Goal: Navigation & Orientation: Find specific page/section

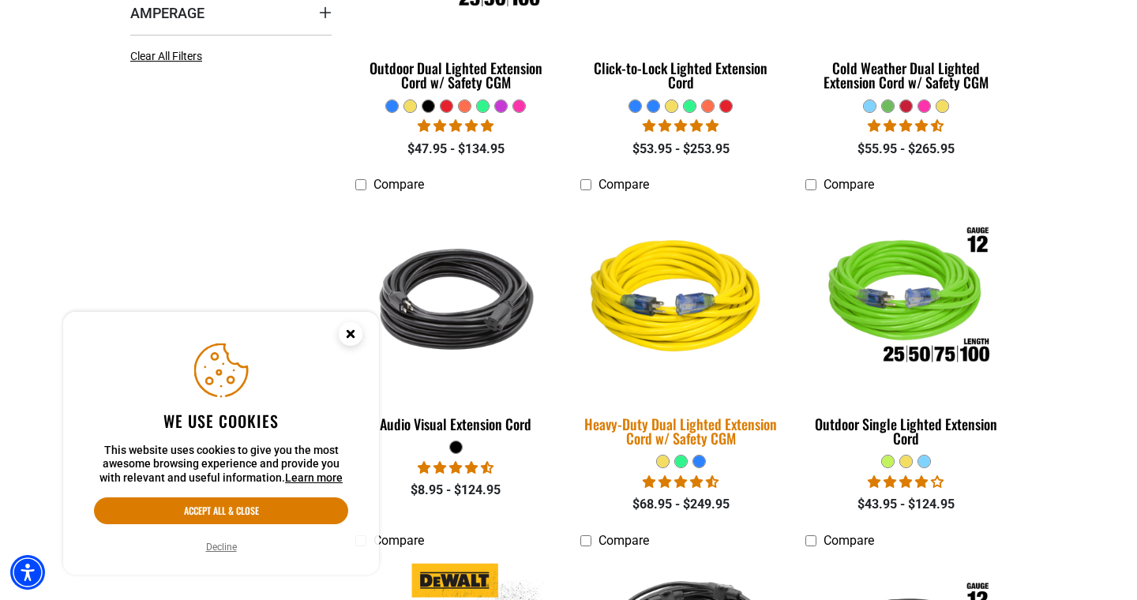
scroll to position [640, 0]
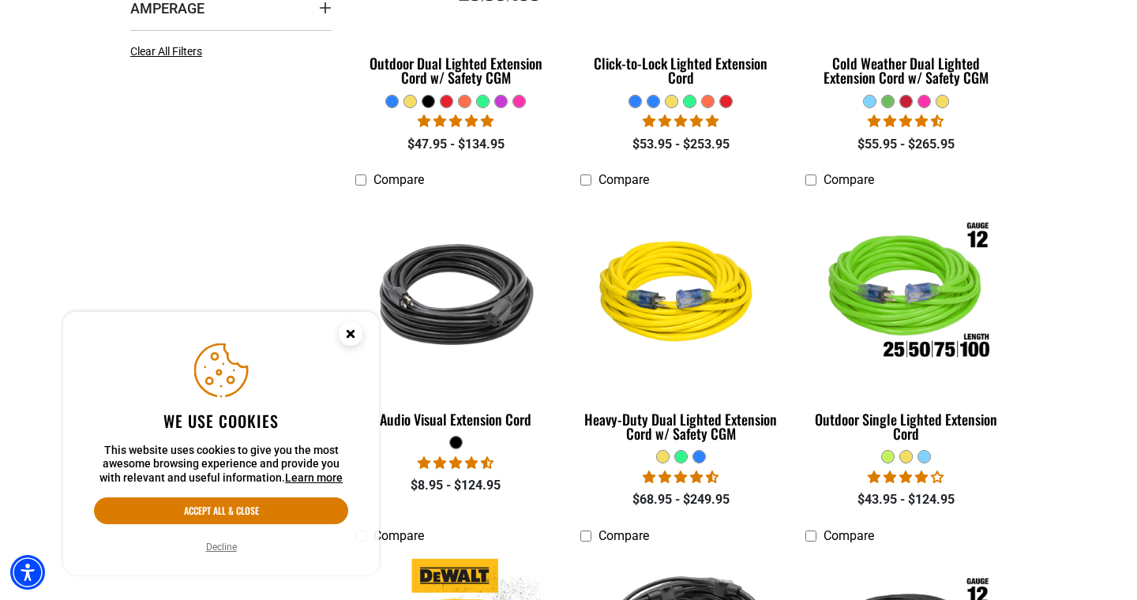
click at [352, 329] on circle "Close this option" at bounding box center [351, 334] width 24 height 24
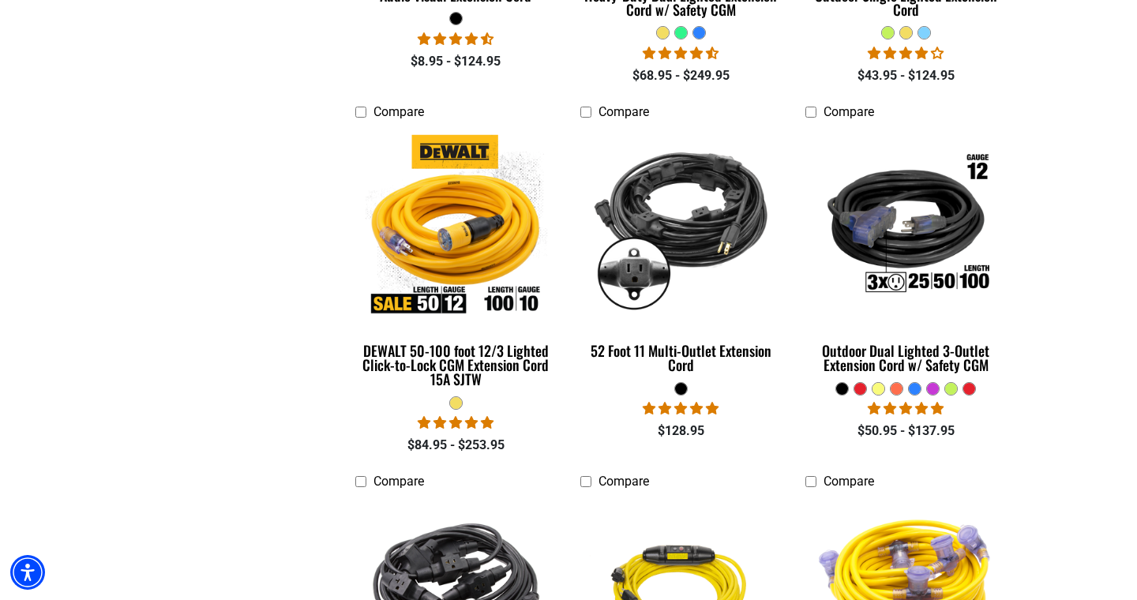
scroll to position [1093, 0]
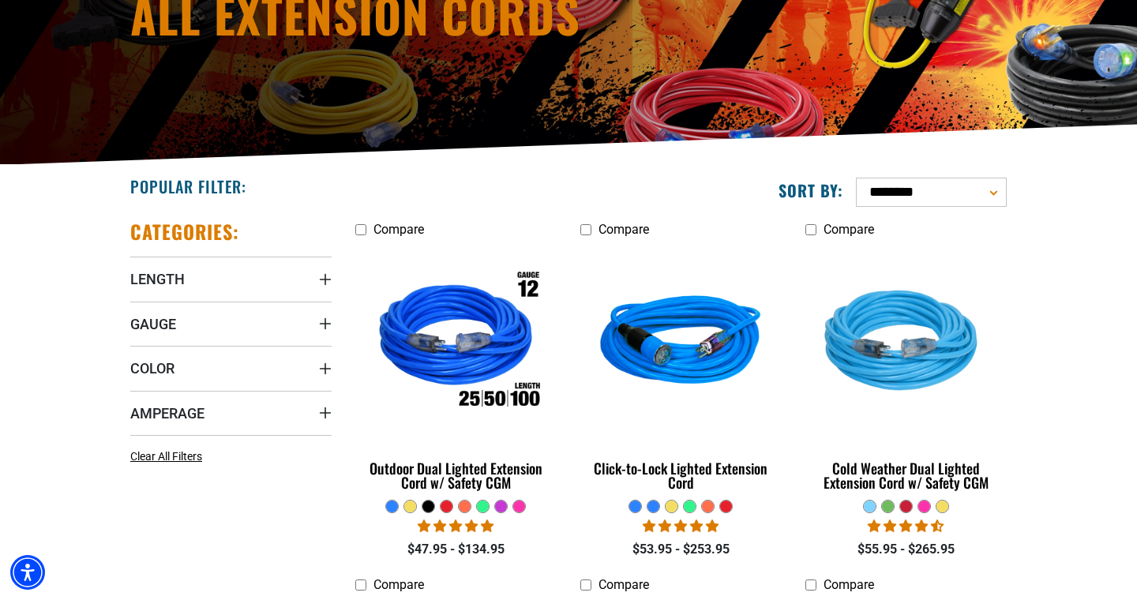
scroll to position [236, 0]
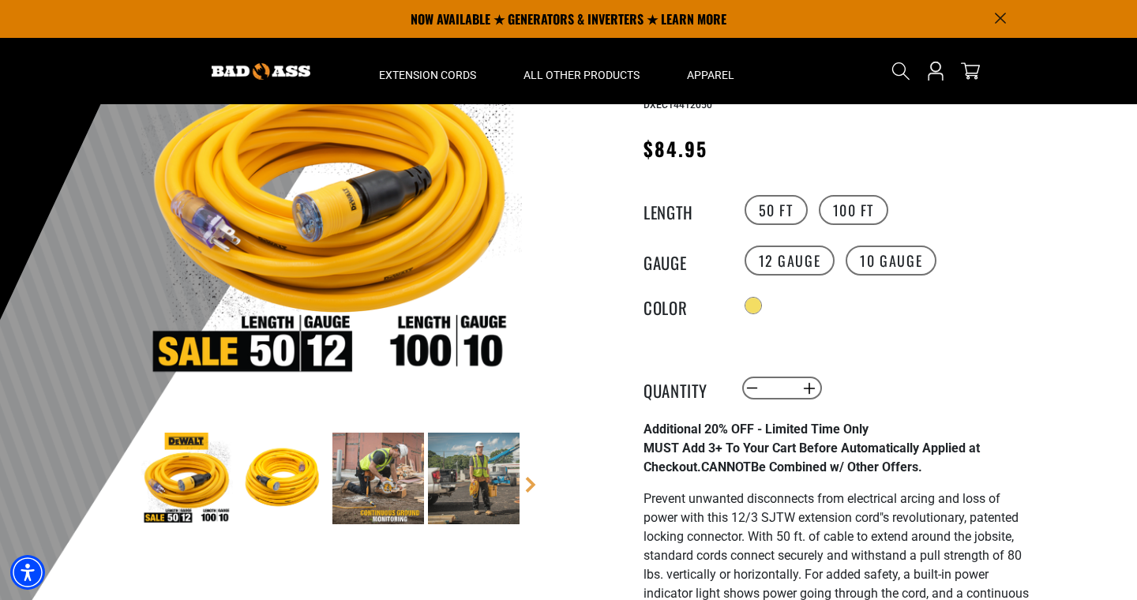
scroll to position [153, 0]
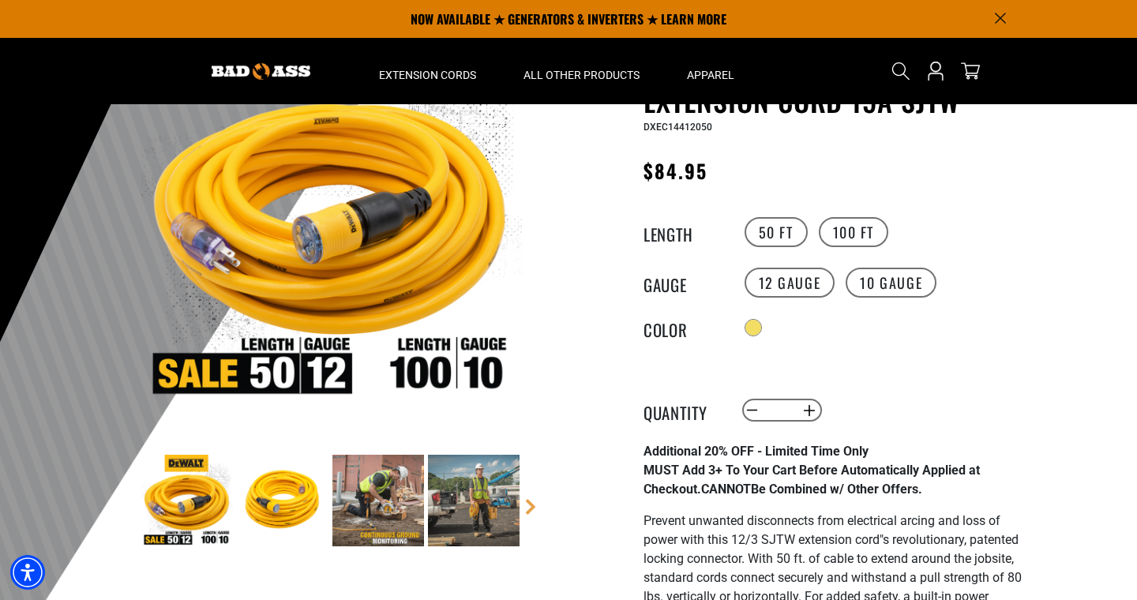
click at [368, 504] on img at bounding box center [378, 501] width 92 height 92
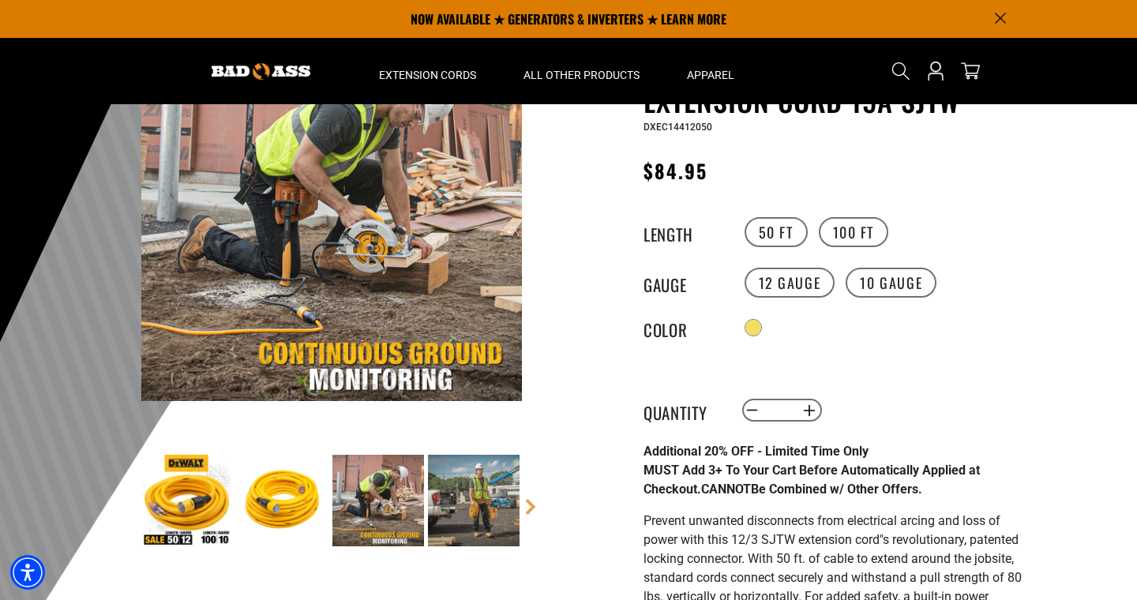
click at [483, 504] on img at bounding box center [474, 501] width 92 height 92
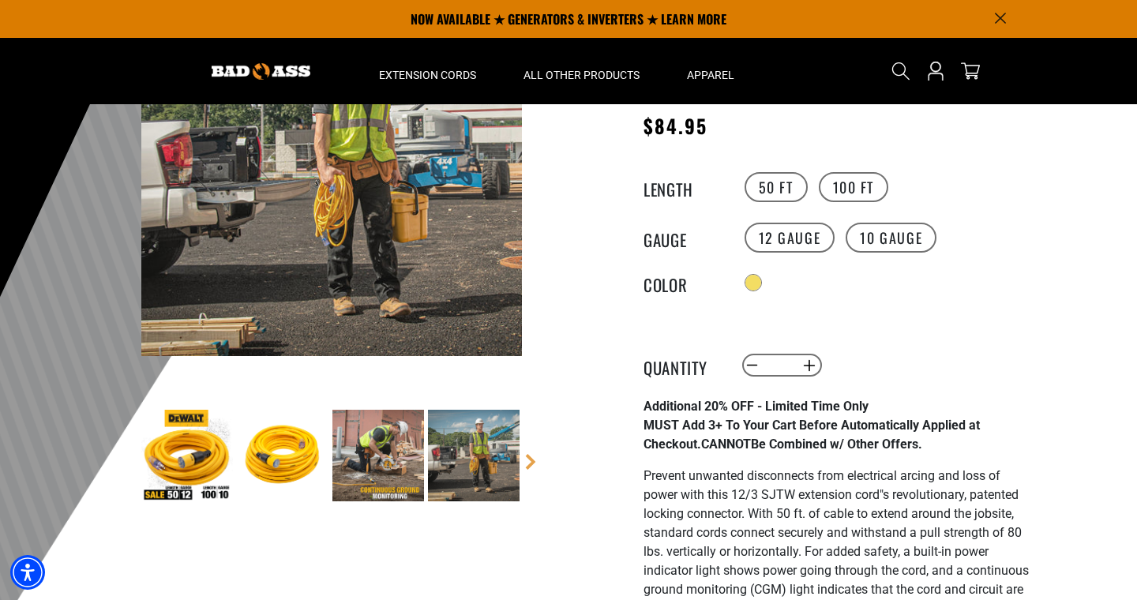
scroll to position [195, 0]
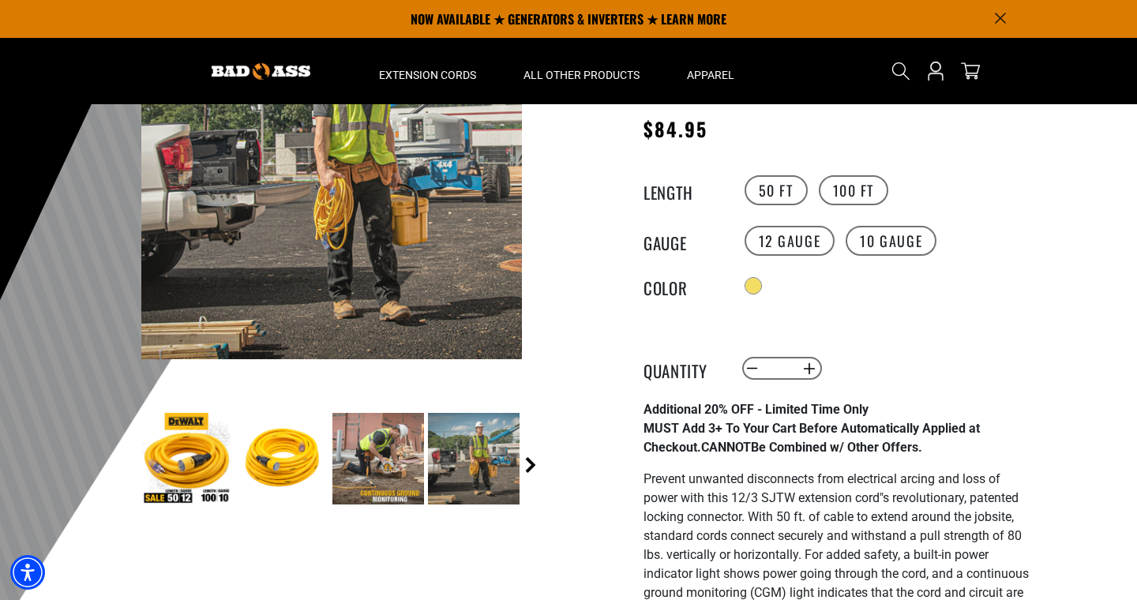
click at [532, 465] on link "Next" at bounding box center [531, 465] width 16 height 16
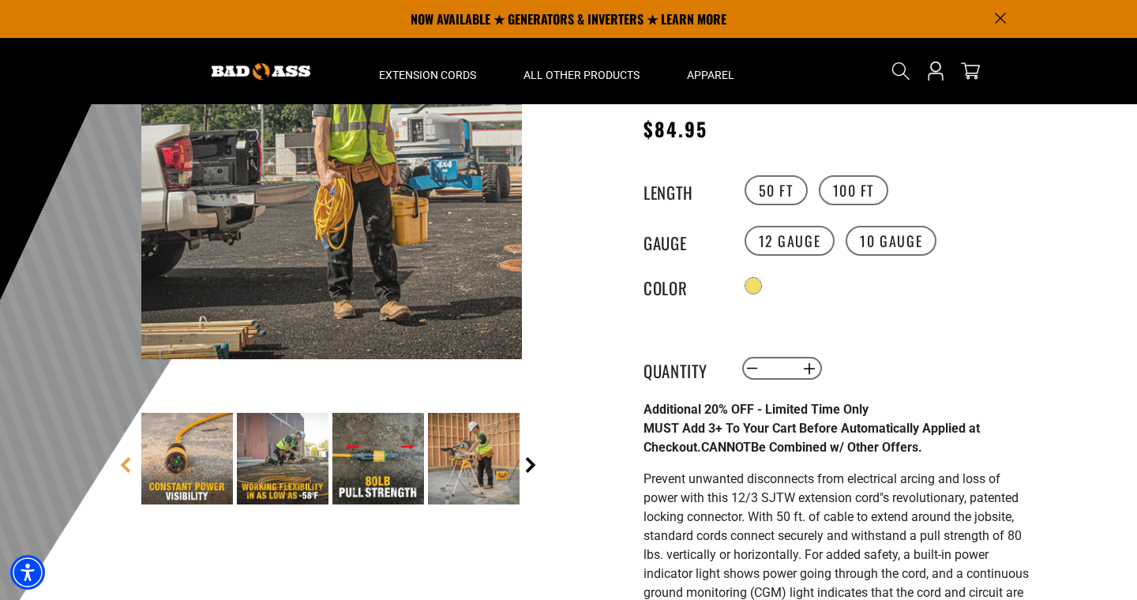
click at [532, 465] on link "Next" at bounding box center [531, 465] width 16 height 16
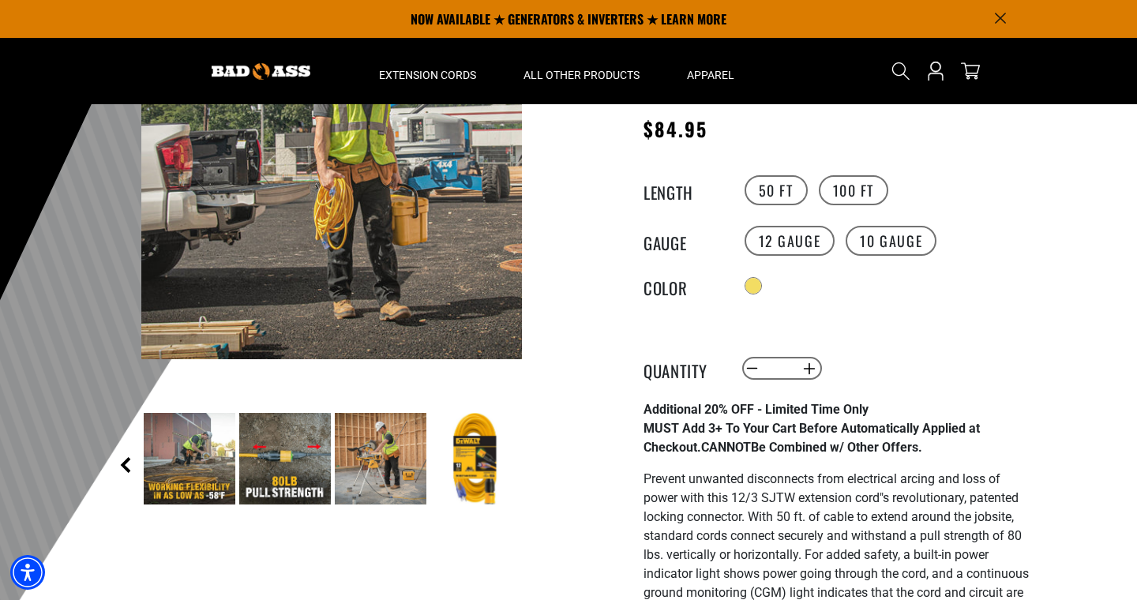
click at [127, 471] on link "Previous" at bounding box center [126, 465] width 16 height 16
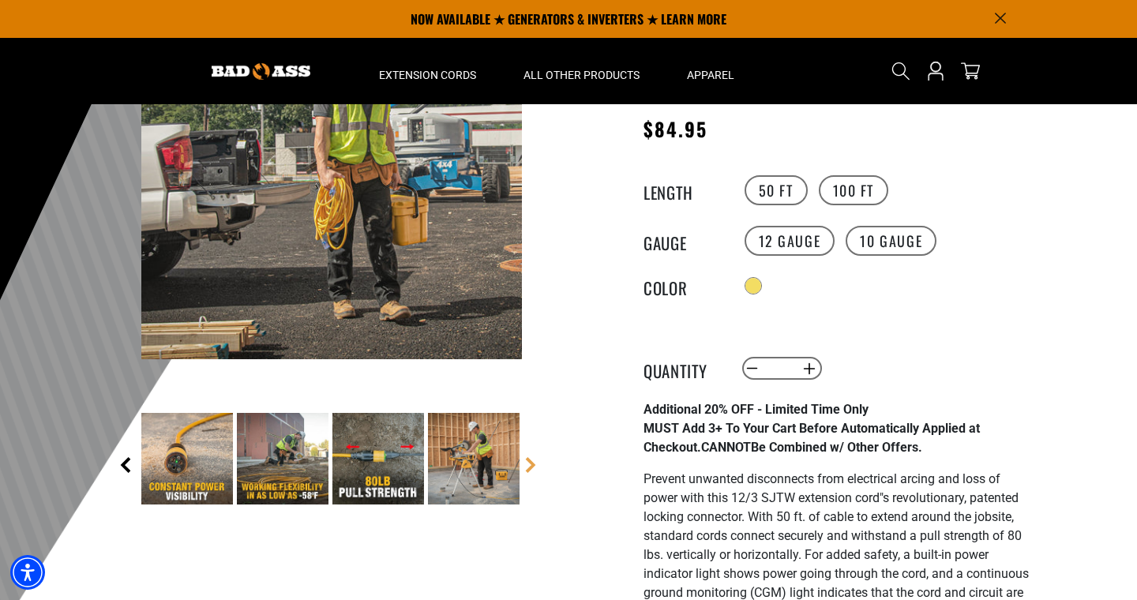
click at [127, 472] on link "Previous" at bounding box center [126, 465] width 16 height 16
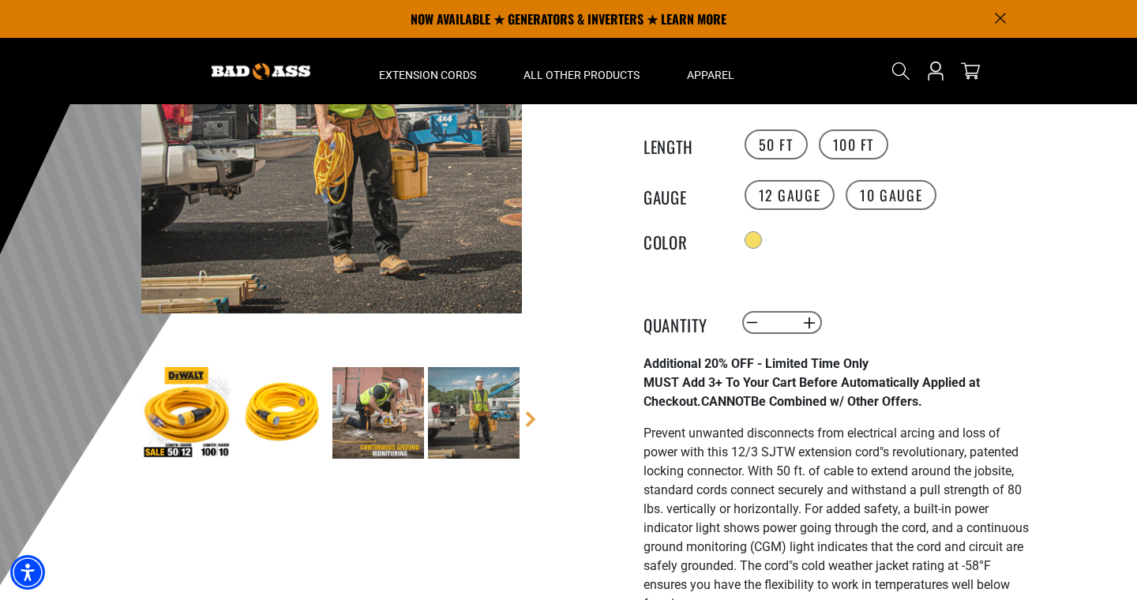
scroll to position [204, 0]
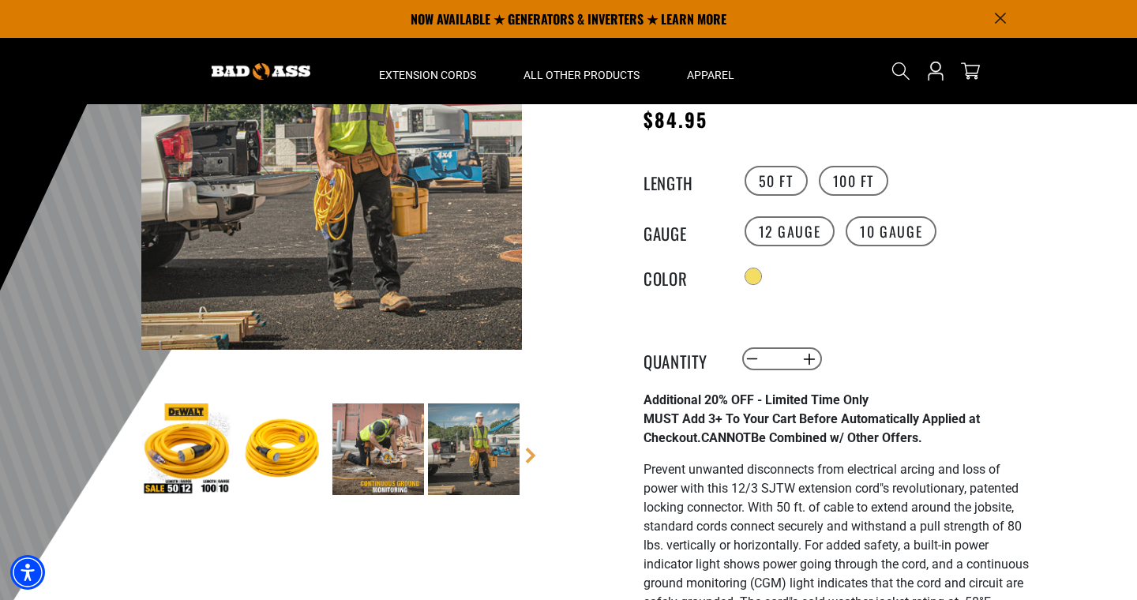
click at [190, 445] on img at bounding box center [187, 449] width 92 height 92
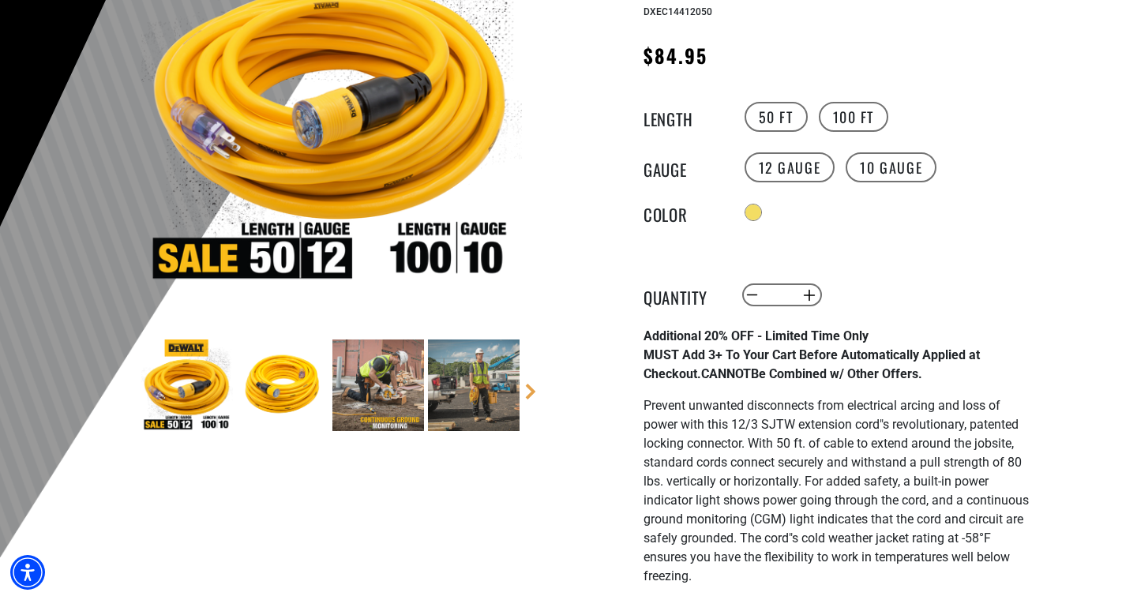
scroll to position [282, 0]
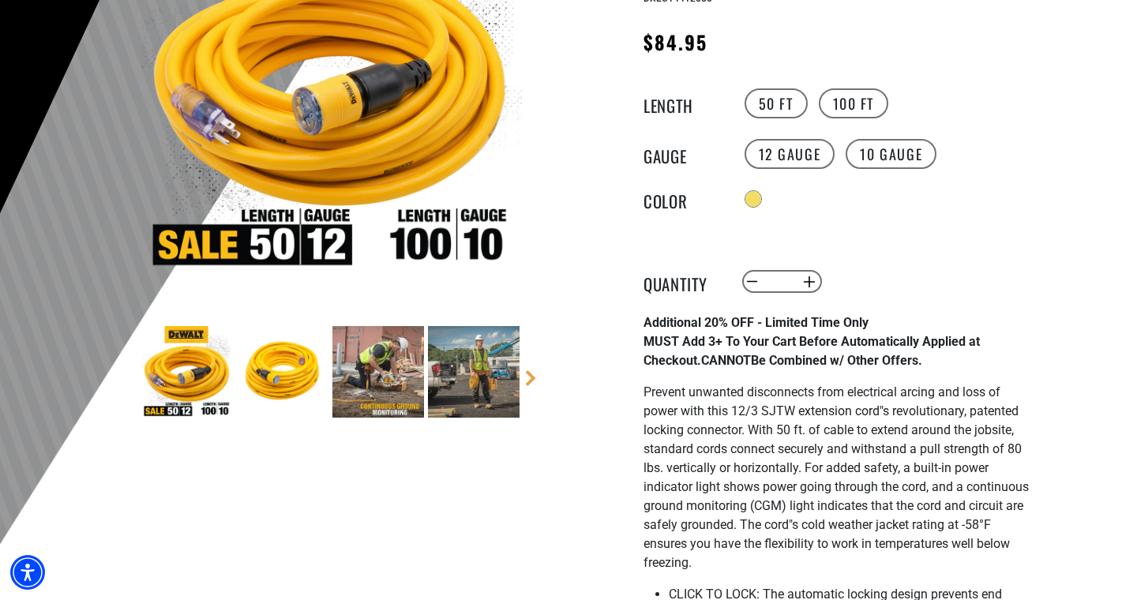
click at [367, 379] on img at bounding box center [378, 372] width 92 height 92
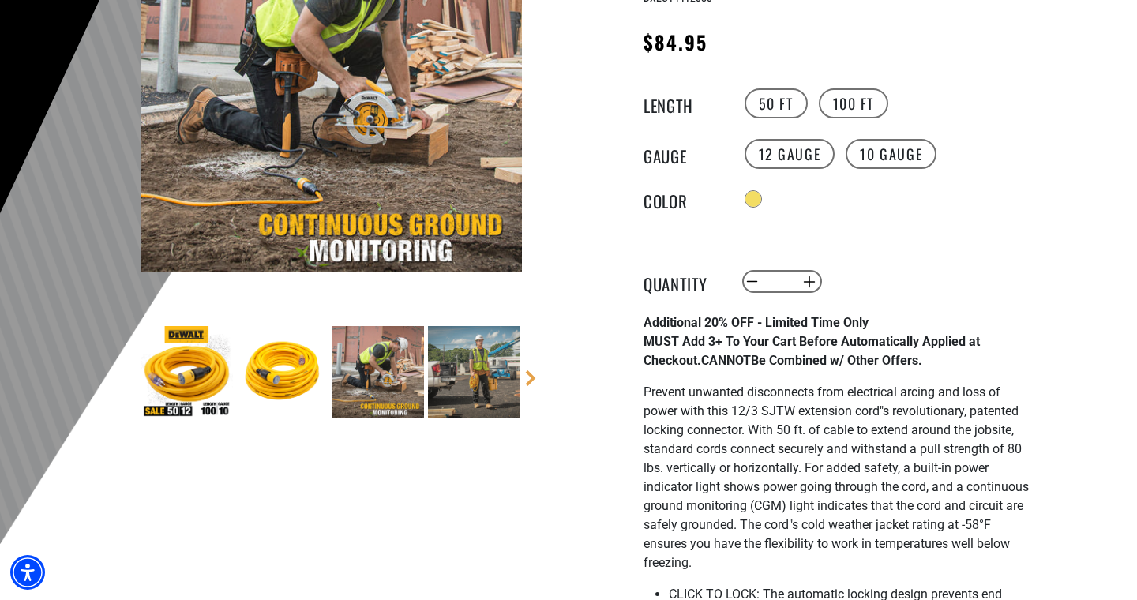
click at [497, 375] on img at bounding box center [474, 372] width 92 height 92
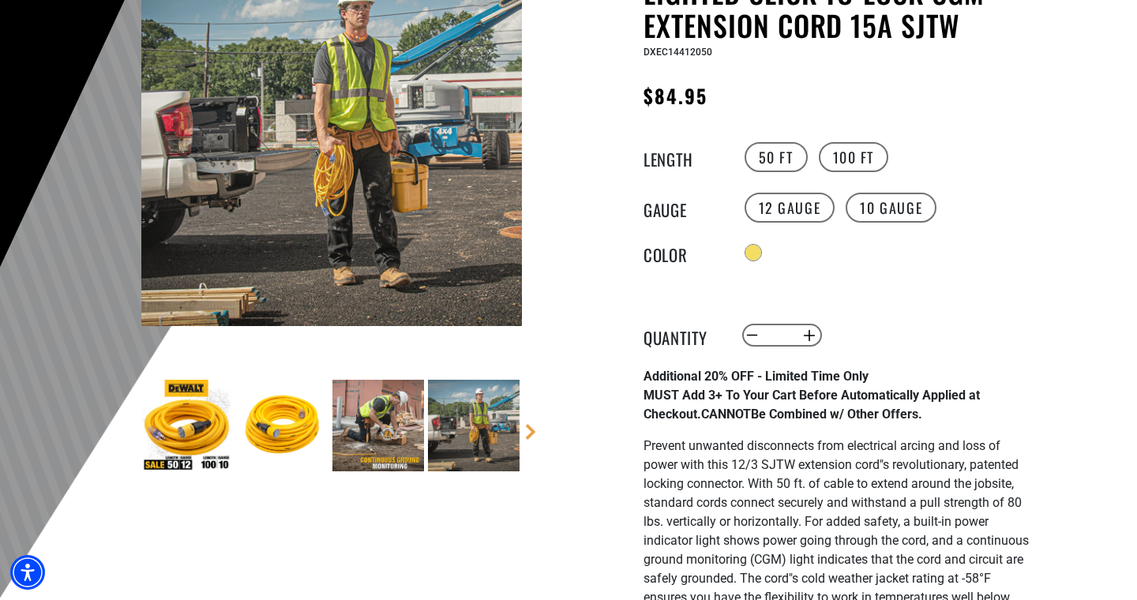
scroll to position [255, 0]
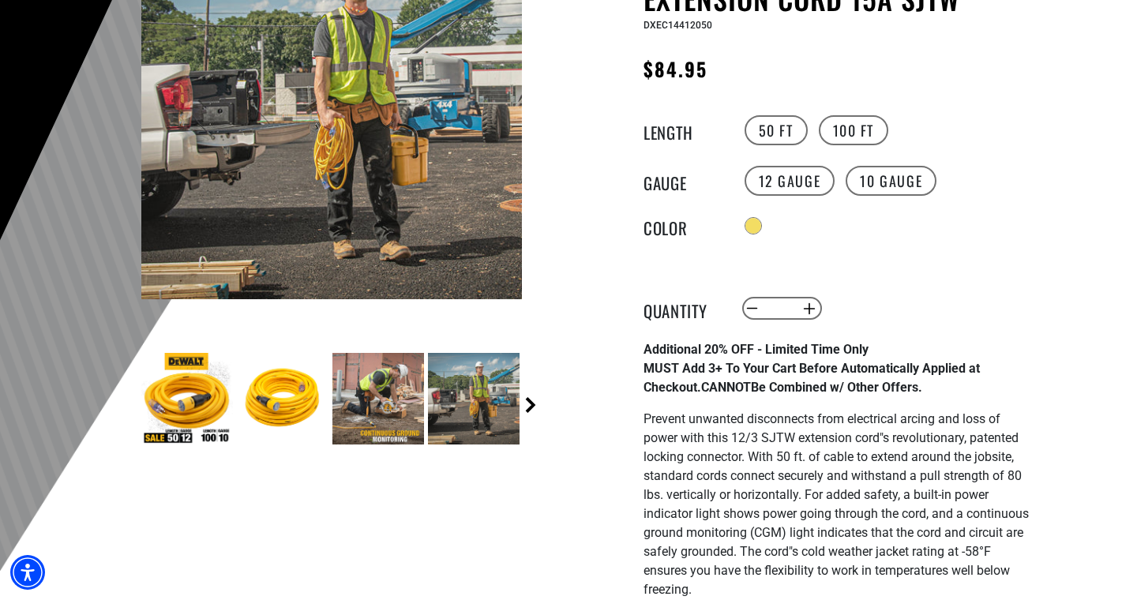
click at [534, 403] on link "Next" at bounding box center [531, 405] width 16 height 16
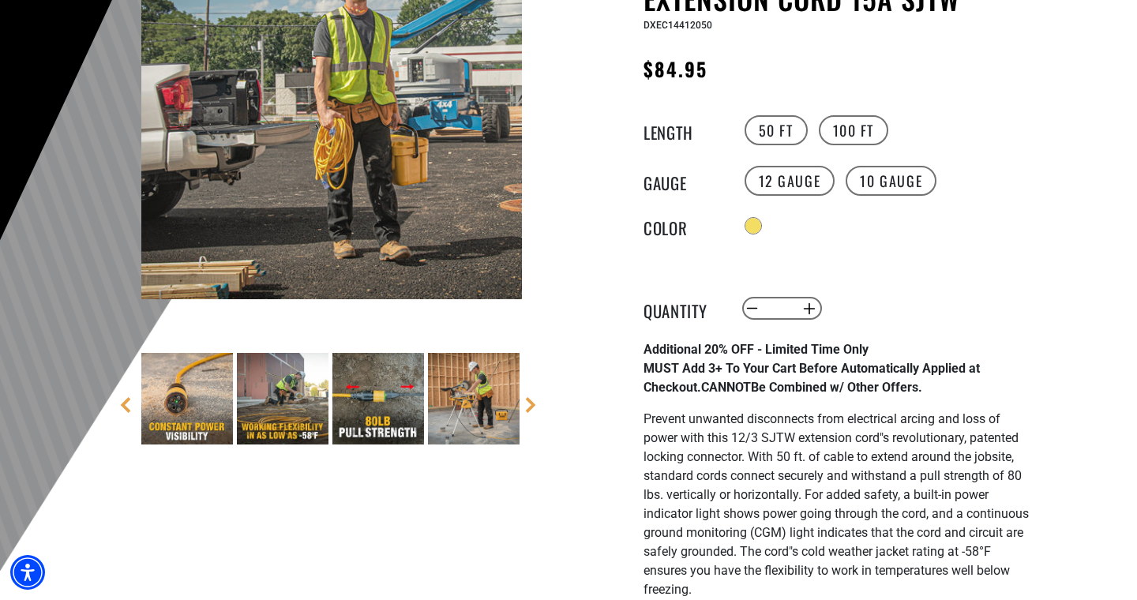
click at [345, 418] on img at bounding box center [378, 399] width 92 height 92
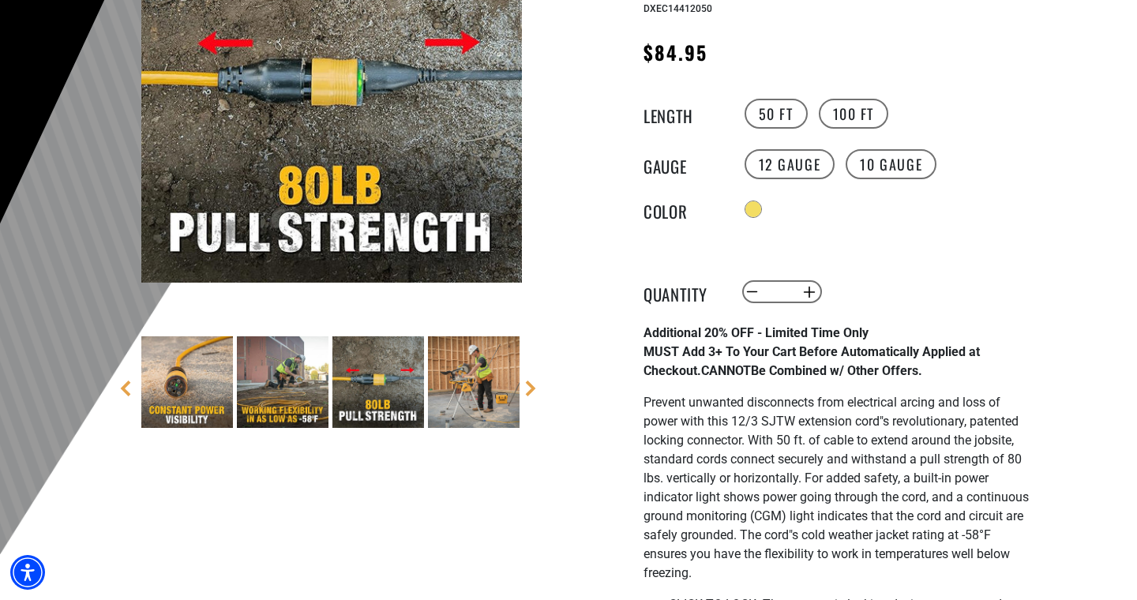
scroll to position [332, 0]
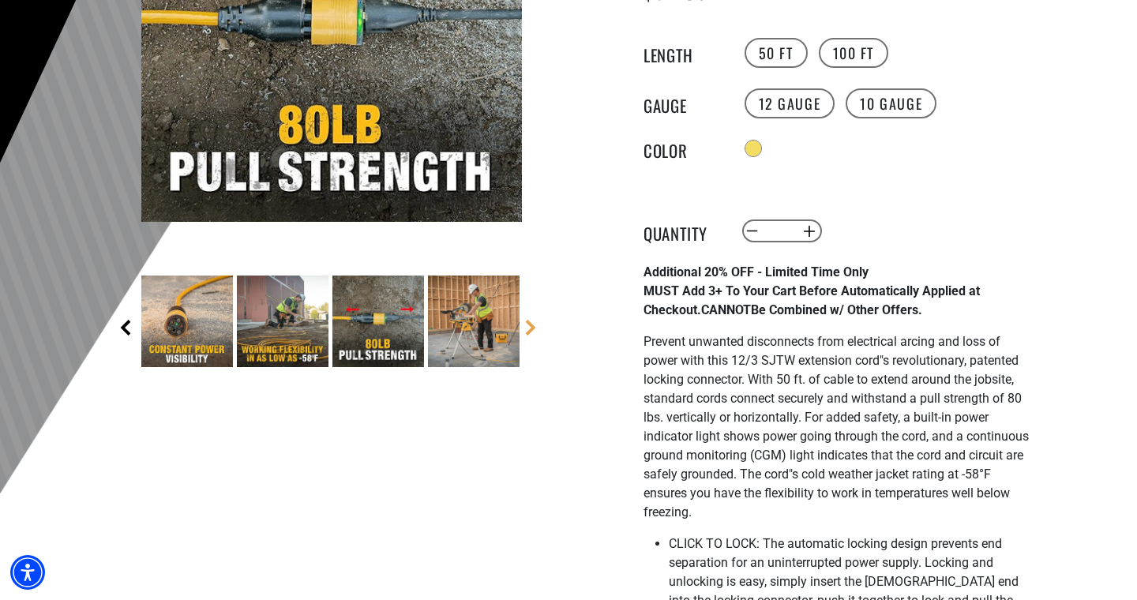
click at [124, 324] on link "Previous" at bounding box center [126, 328] width 16 height 16
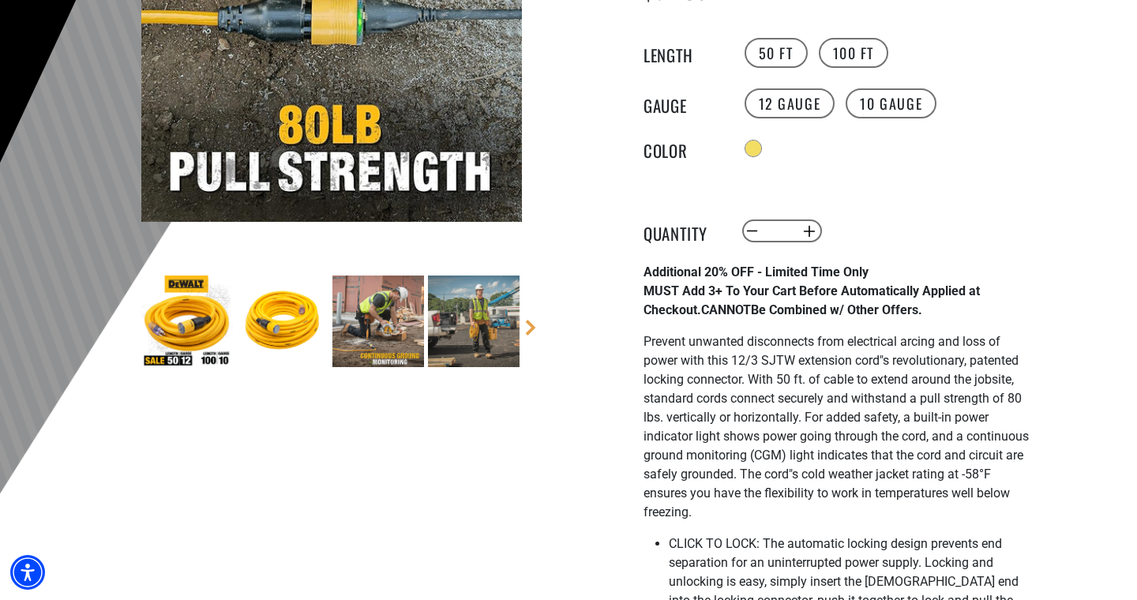
click at [124, 324] on main-product-gallery "7 of 9" at bounding box center [332, 143] width 450 height 611
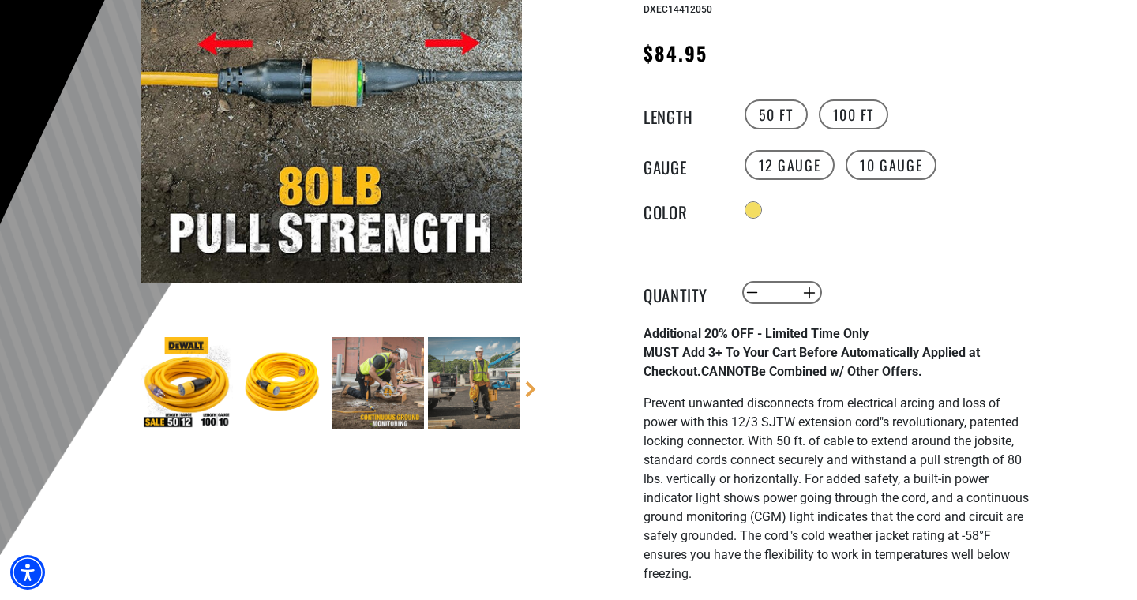
scroll to position [276, 0]
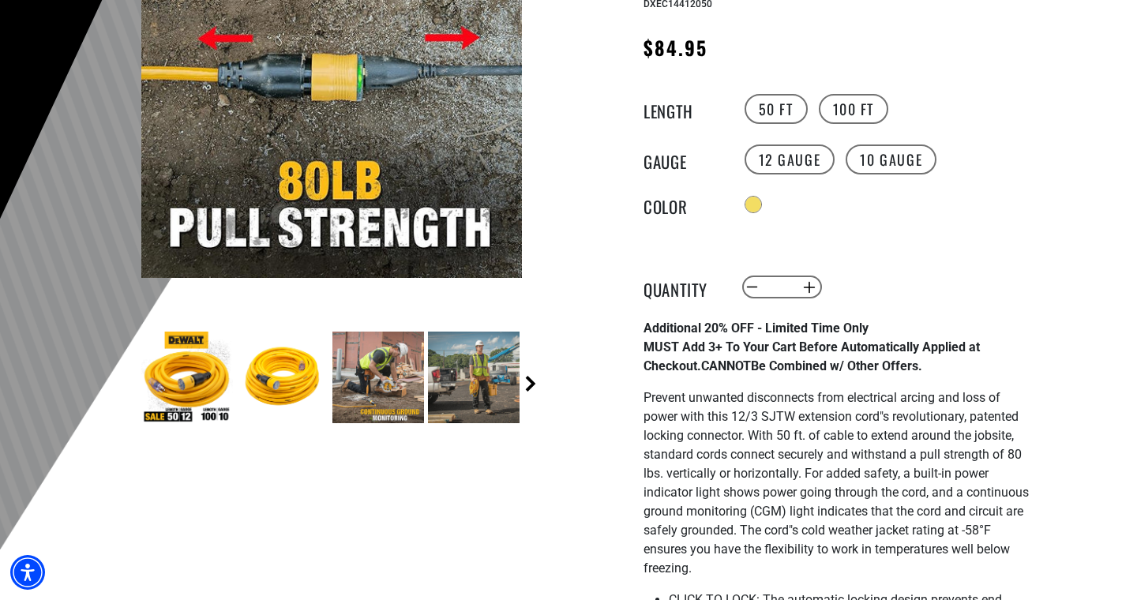
click at [528, 378] on link "Next" at bounding box center [531, 384] width 16 height 16
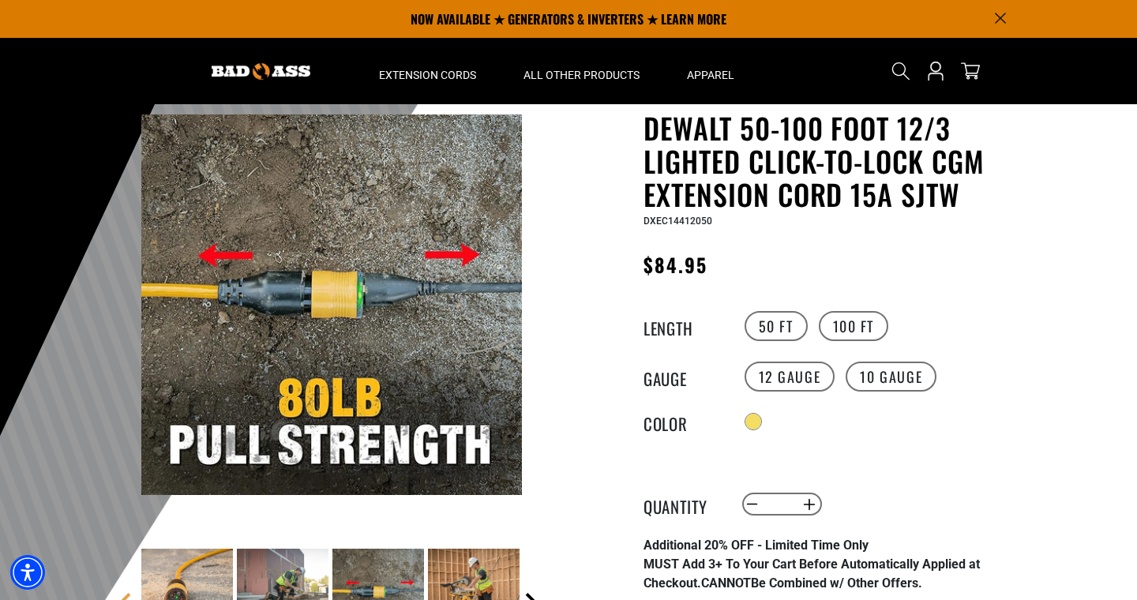
scroll to position [55, 0]
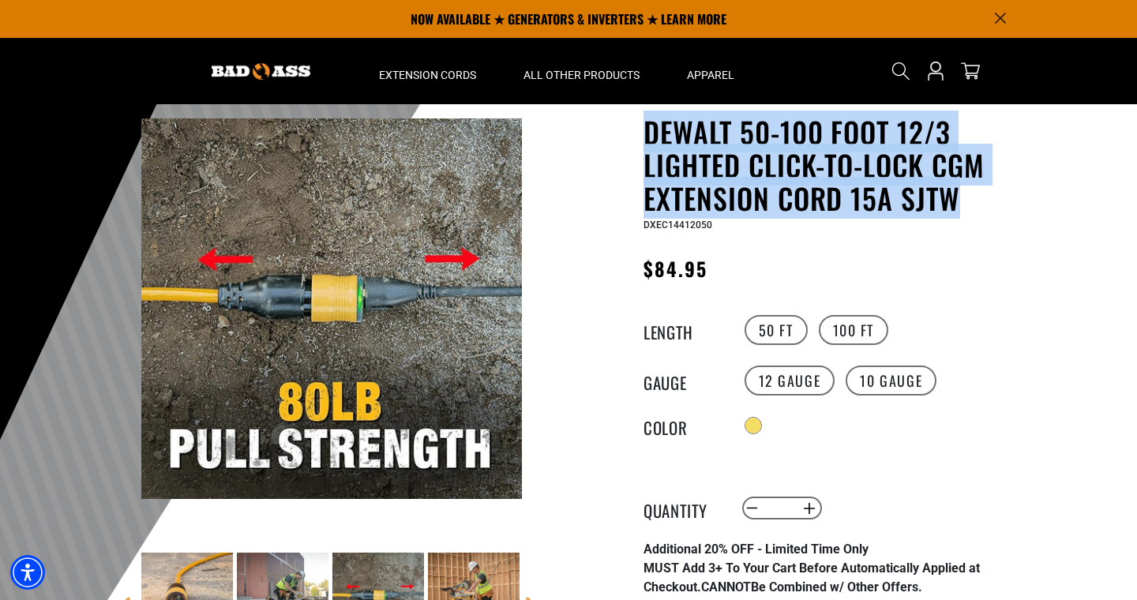
drag, startPoint x: 967, startPoint y: 203, endPoint x: 645, endPoint y: 145, distance: 327.2
click at [645, 145] on h1 "DEWALT 50-100 foot 12/3 Lighted Click-to-Lock CGM Extension Cord 15A SJTW" at bounding box center [836, 164] width 387 height 99
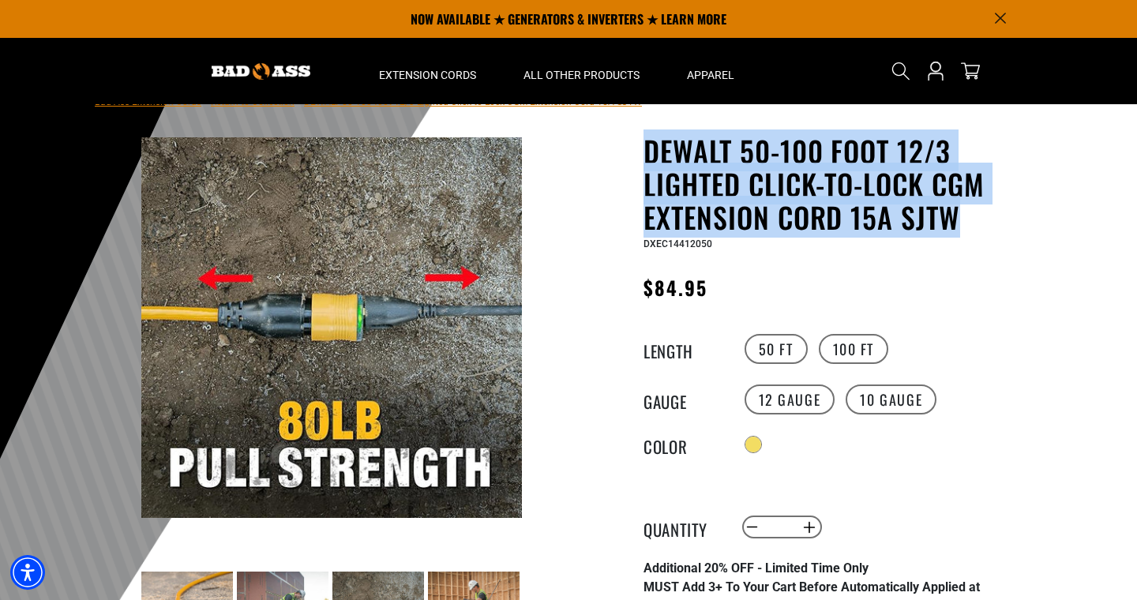
scroll to position [35, 0]
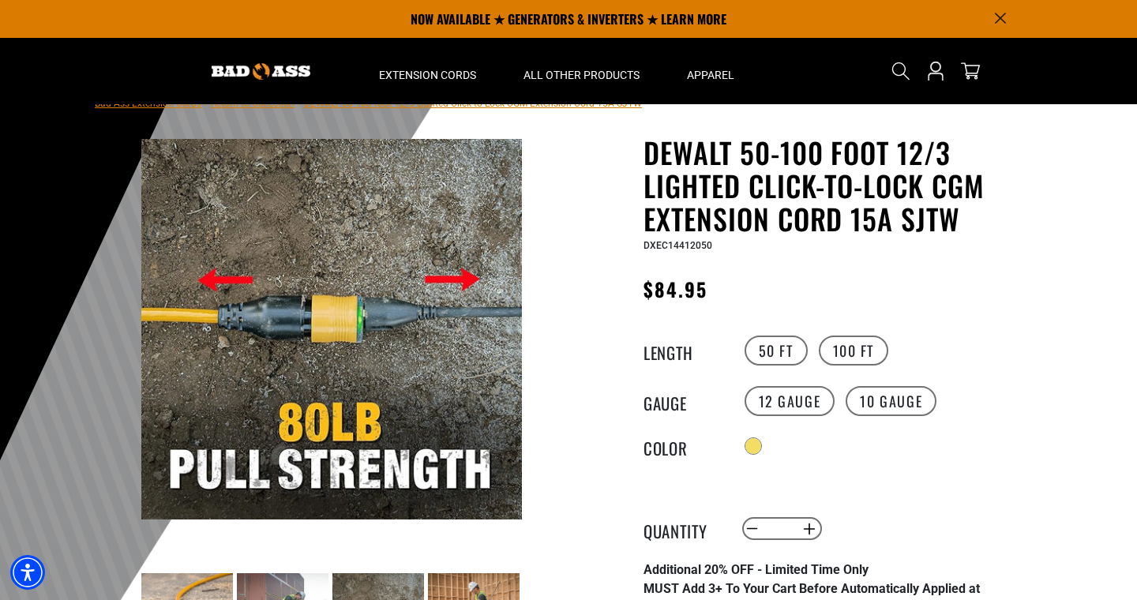
click at [774, 185] on h1 "DEWALT 50-100 foot 12/3 Lighted Click-to-Lock CGM Extension Cord 15A SJTW" at bounding box center [836, 185] width 387 height 99
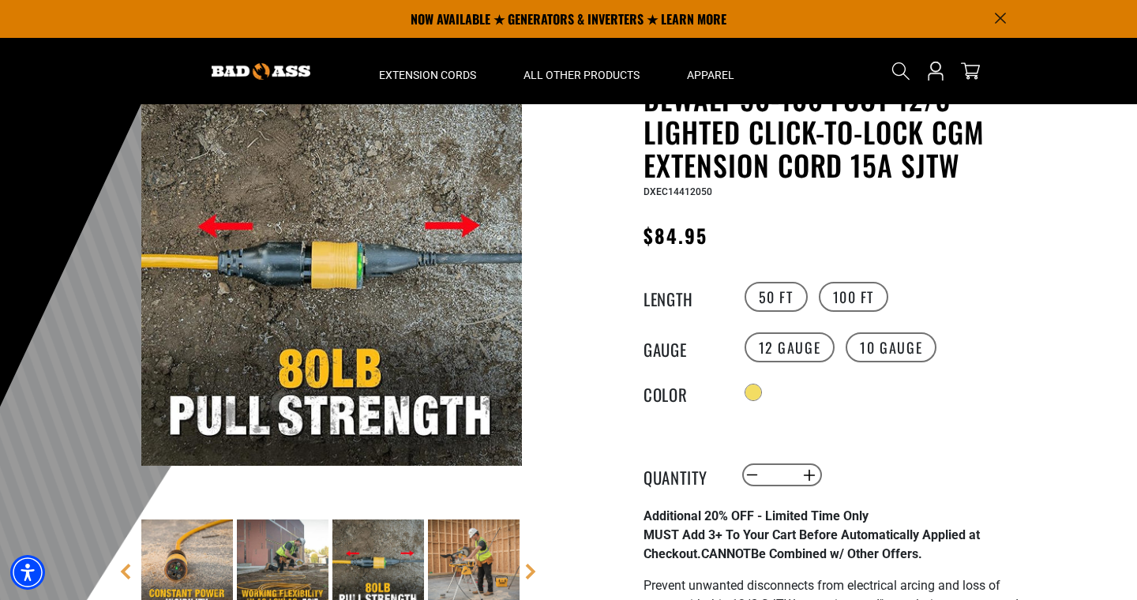
scroll to position [60, 0]
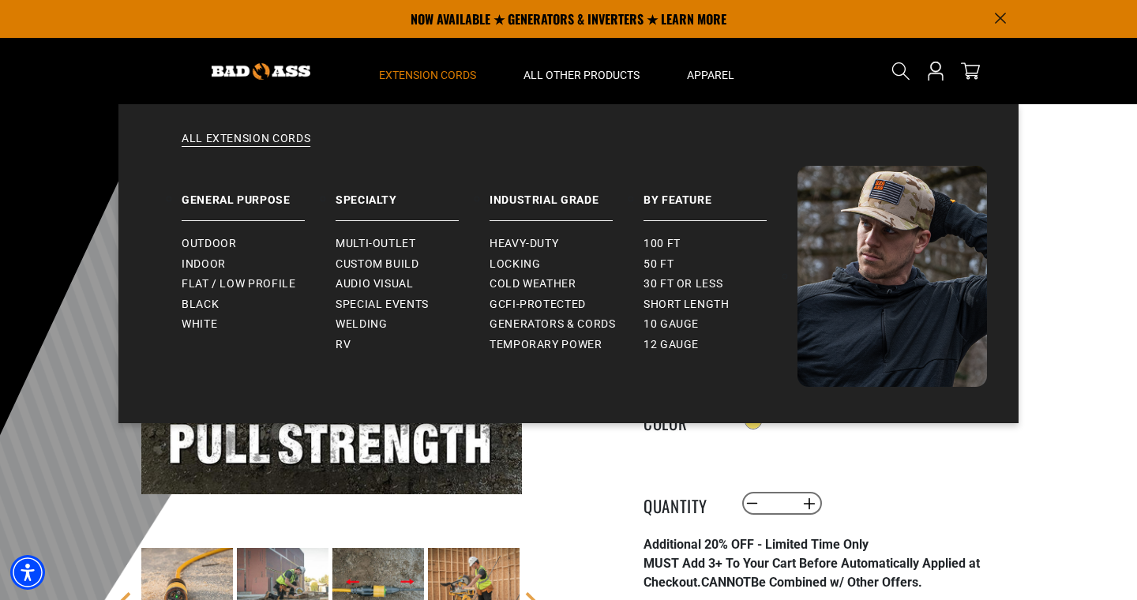
click at [427, 76] on span "Extension Cords" at bounding box center [427, 75] width 97 height 14
click at [281, 132] on link "All Extension Cords" at bounding box center [568, 148] width 837 height 35
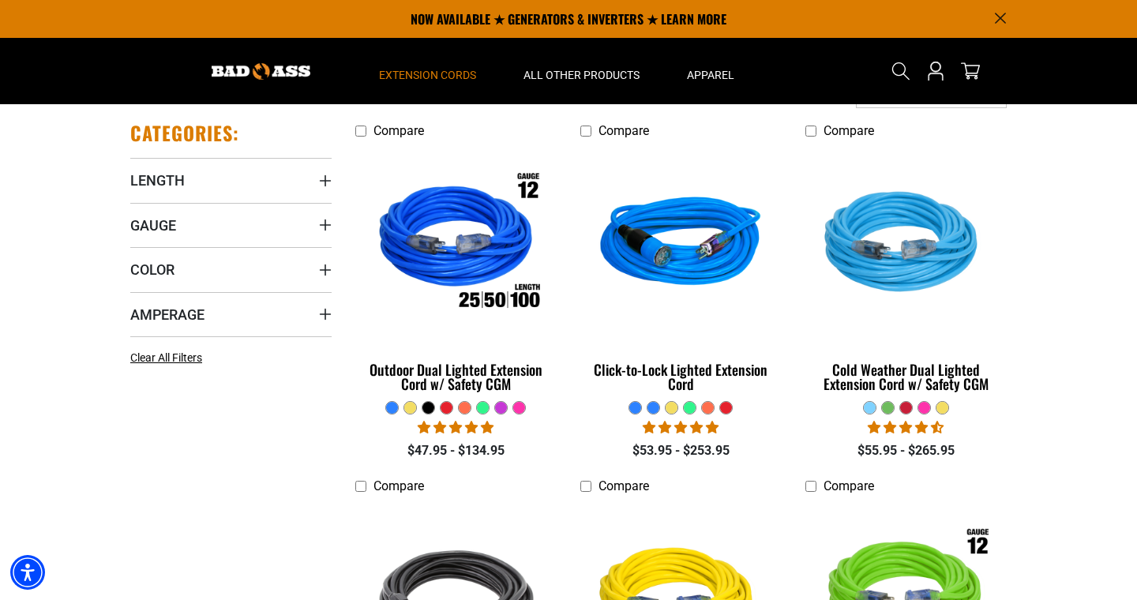
scroll to position [314, 0]
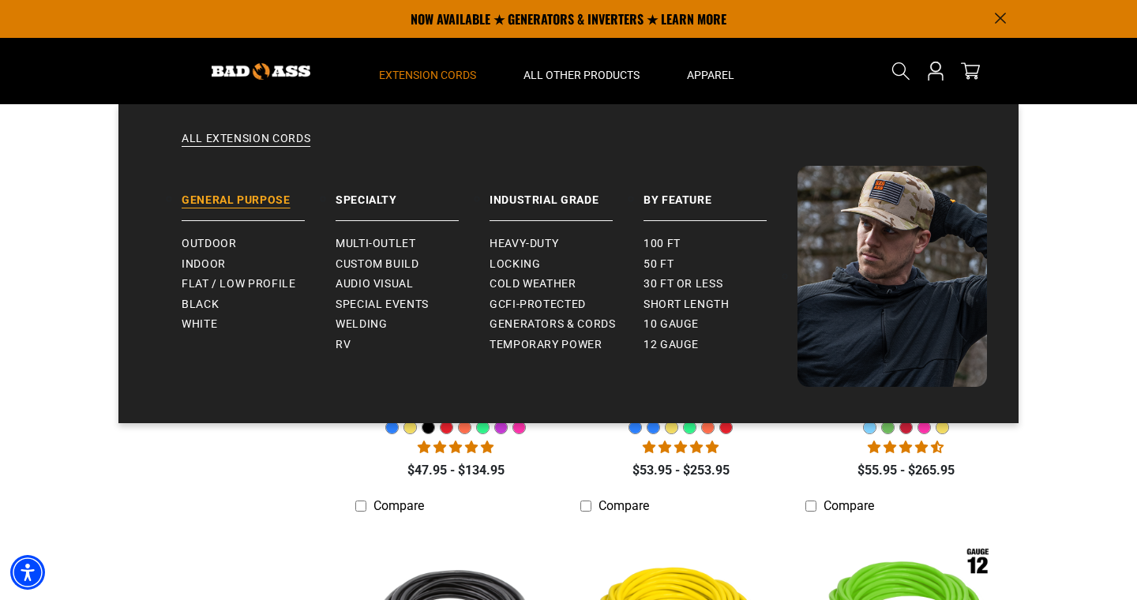
click at [268, 191] on link "General Purpose" at bounding box center [259, 193] width 154 height 55
